Goal: Task Accomplishment & Management: Manage account settings

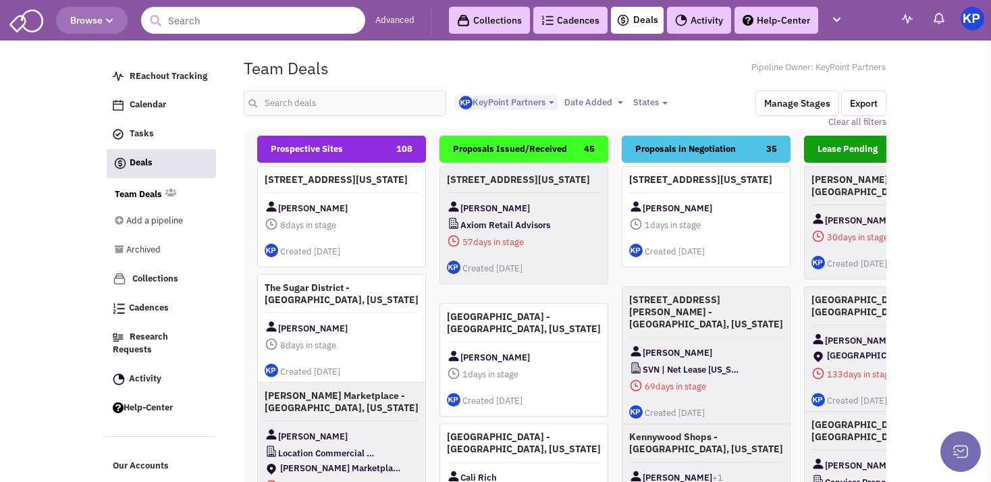
select select "1900"
select select
click at [330, 105] on input "text" at bounding box center [345, 103] width 203 height 26
type input "raleigh"
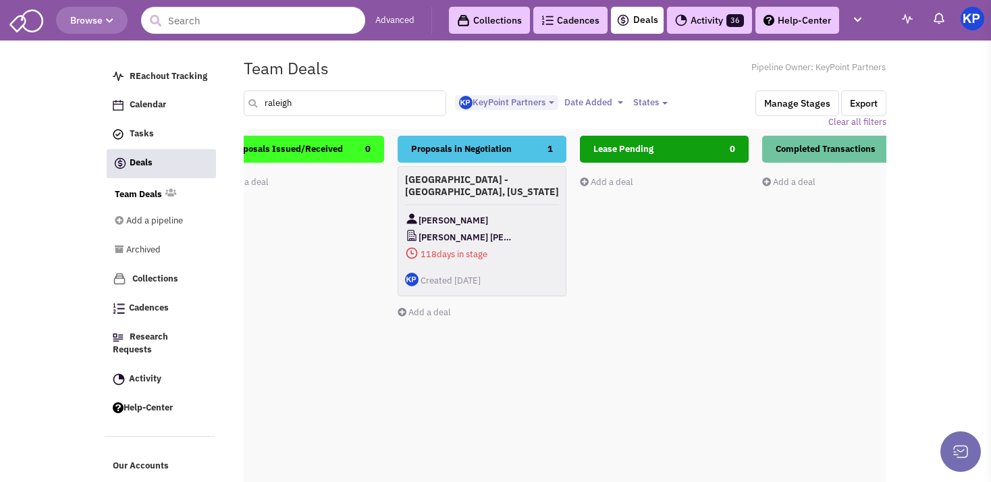
scroll to position [0, 226]
click at [537, 219] on div "[PERSON_NAME]" at bounding box center [480, 219] width 154 height 17
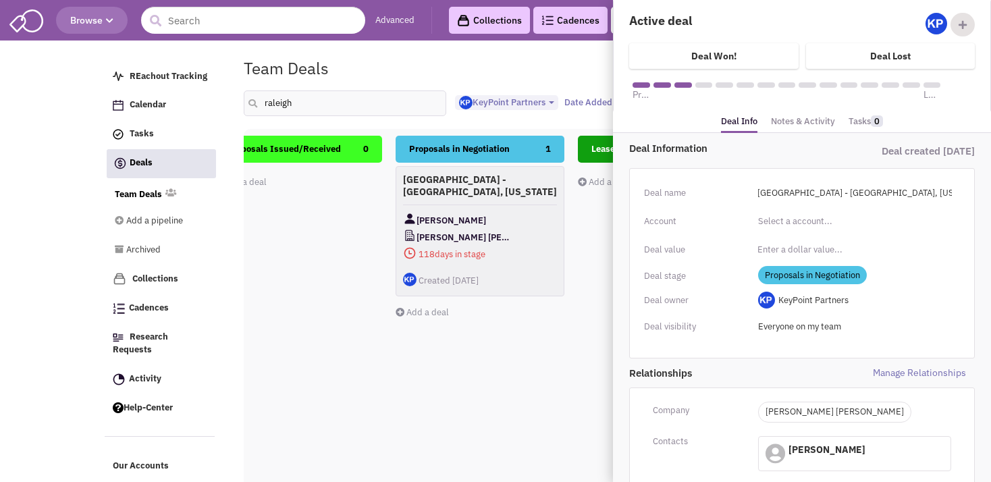
click at [807, 118] on link "Notes & Activity" at bounding box center [803, 122] width 64 height 20
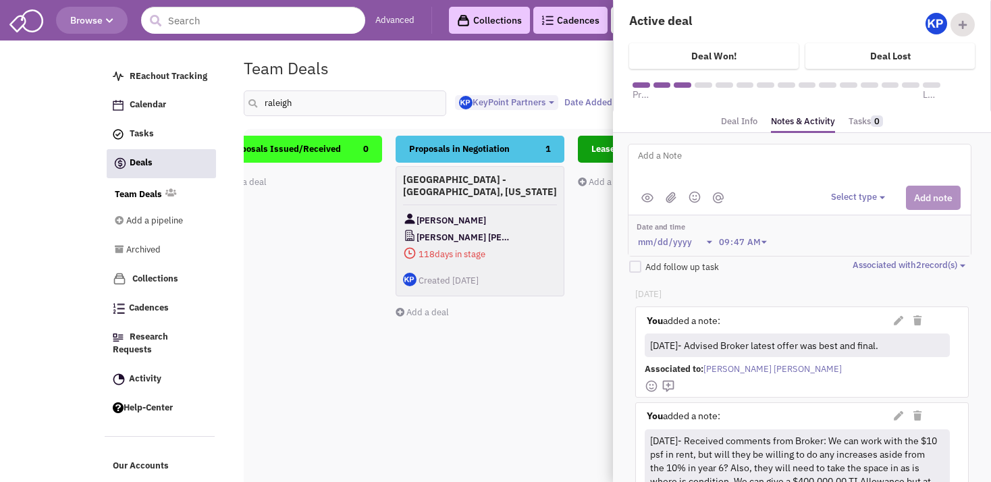
click at [717, 161] on textarea at bounding box center [804, 166] width 334 height 37
paste textarea "they would like to for now keep the deal at 40,000 sf with demising the space. …"
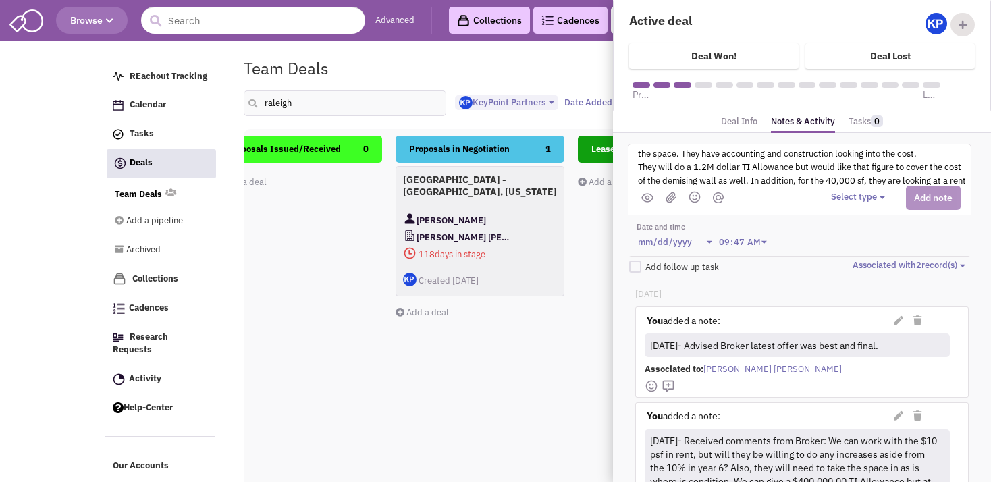
scroll to position [2, 0]
click at [723, 155] on textarea "[DATE]- Per LL; "they would like to for now keep the deal at 40,000 sf with dem…" at bounding box center [804, 166] width 334 height 37
click at [699, 155] on textarea "[DATE]- Per LL; "LL would like to for now keep the deal at 40,000 sf with demis…" at bounding box center [804, 166] width 334 height 37
type textarea "[DATE]- Per Broker; "LL would like to for now keep the deal at 40,000 sf with d…"
click at [835, 195] on button "Select type" at bounding box center [860, 197] width 58 height 13
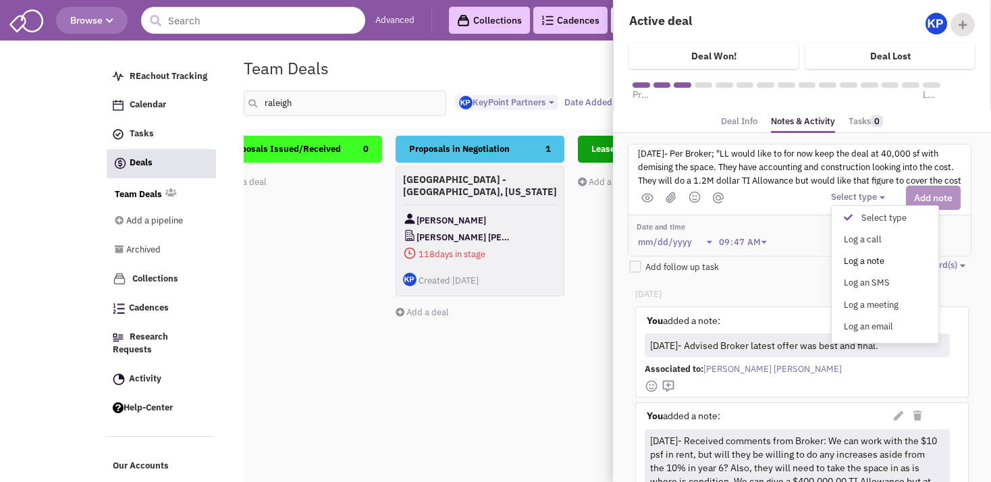
click at [842, 258] on div "Log a note" at bounding box center [851, 261] width 33 height 13
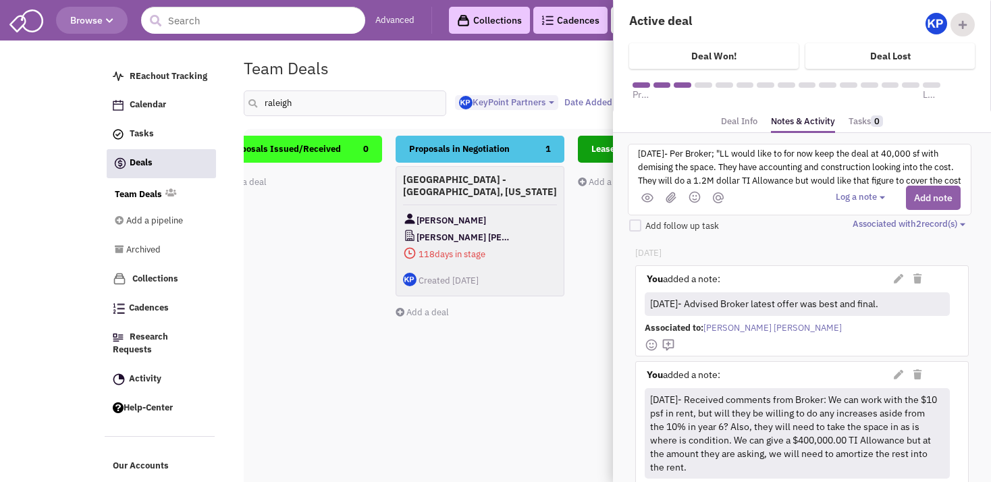
click at [906, 195] on button "Add note" at bounding box center [933, 198] width 55 height 24
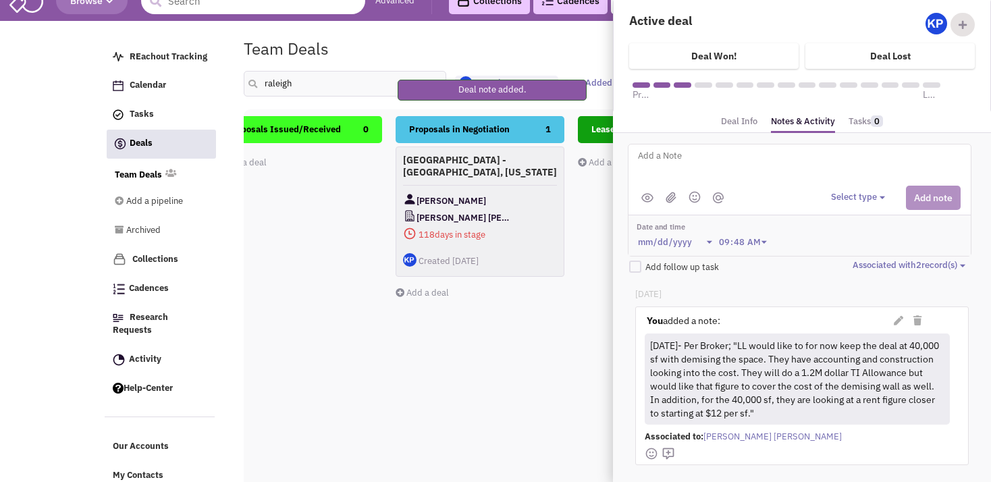
scroll to position [0, 0]
